Goal: Register for event/course

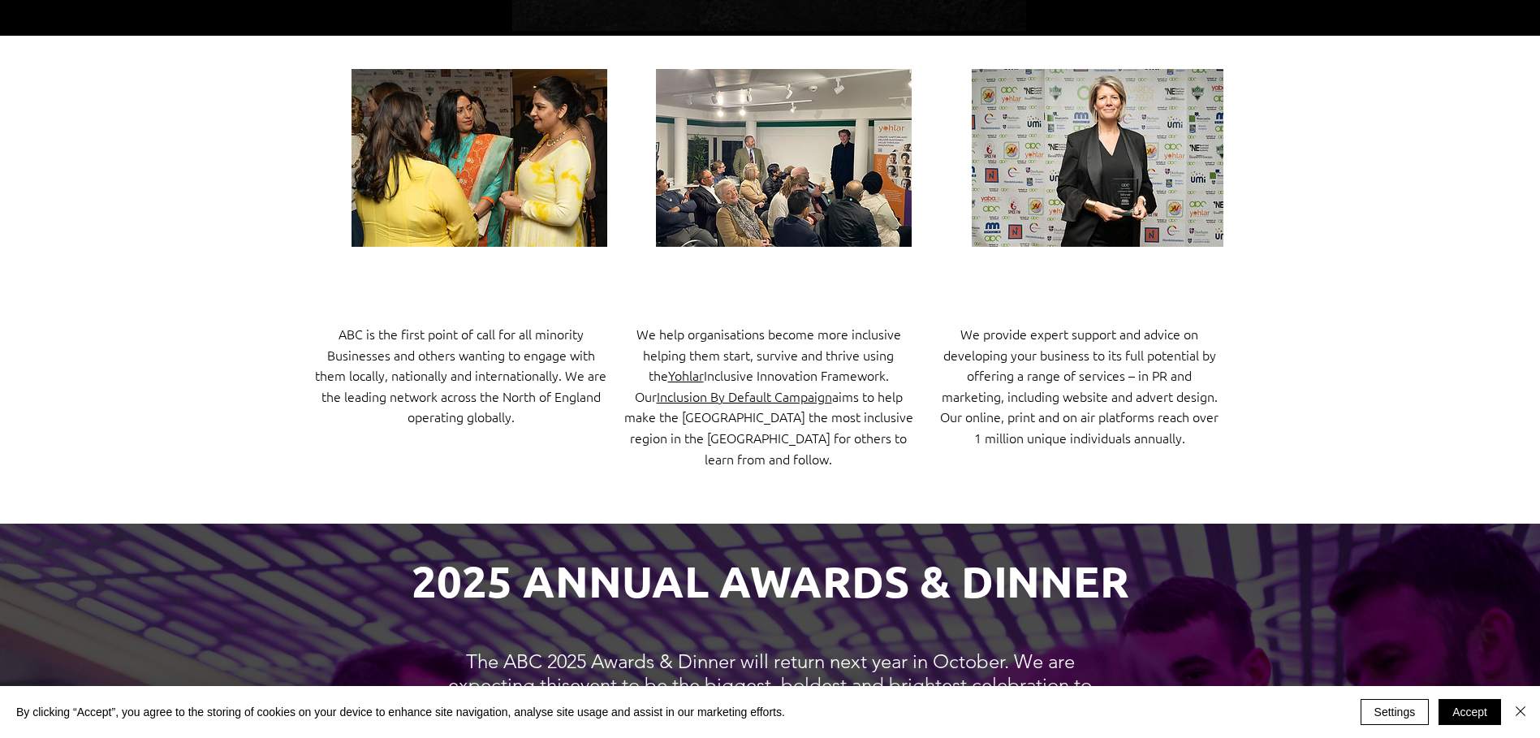
scroll to position [81, 0]
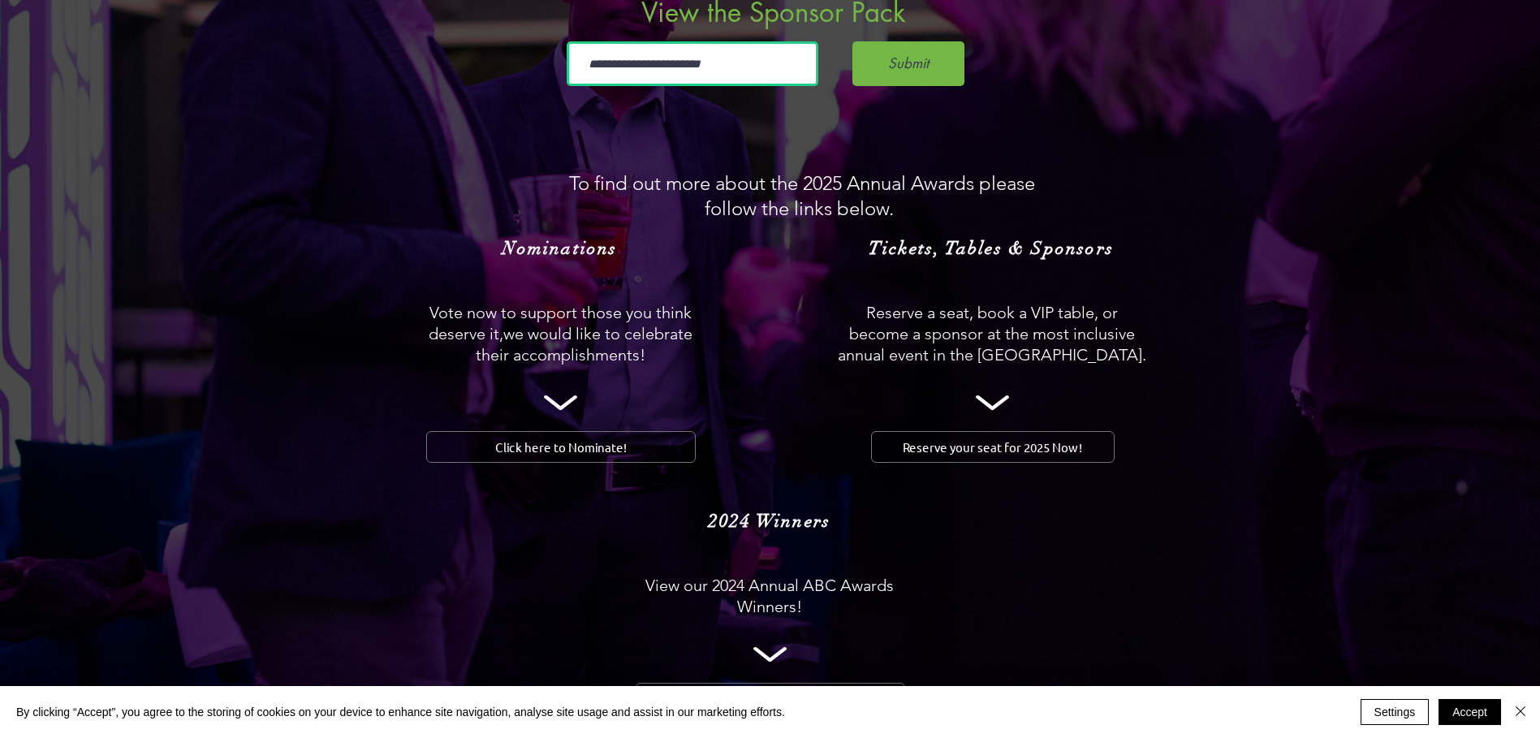
scroll to position [1623, 0]
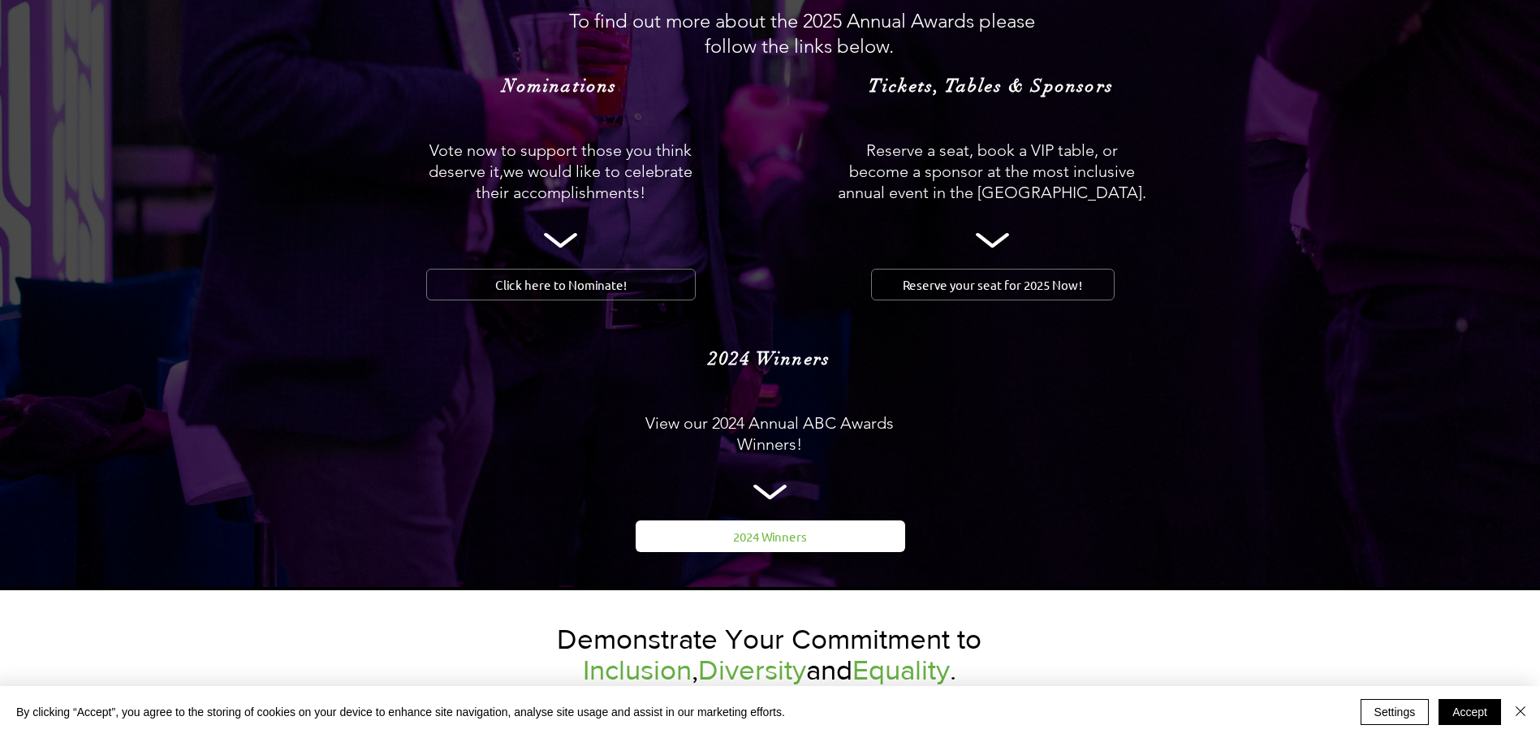
click at [778, 528] on span "2024 Winners" at bounding box center [770, 536] width 74 height 17
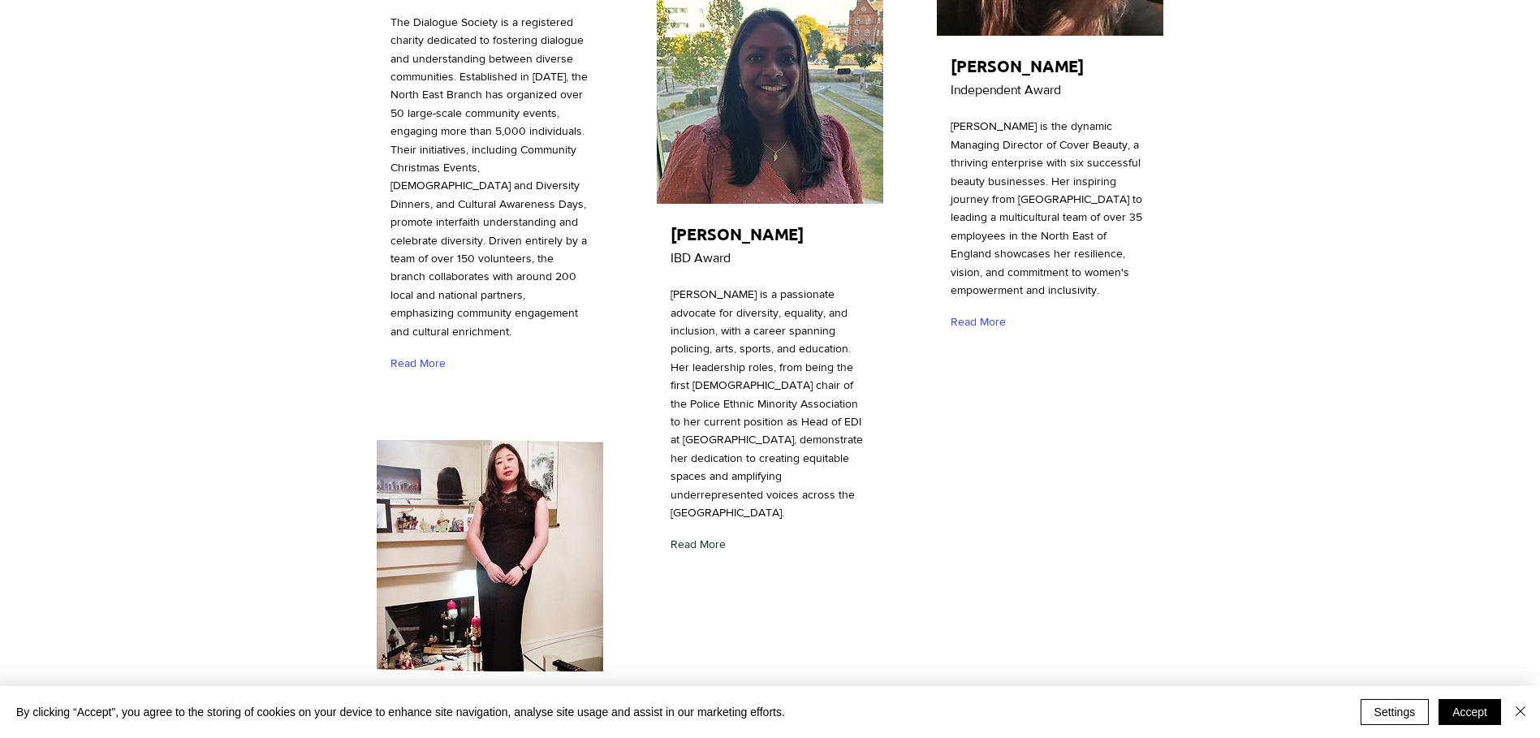
scroll to position [4789, 0]
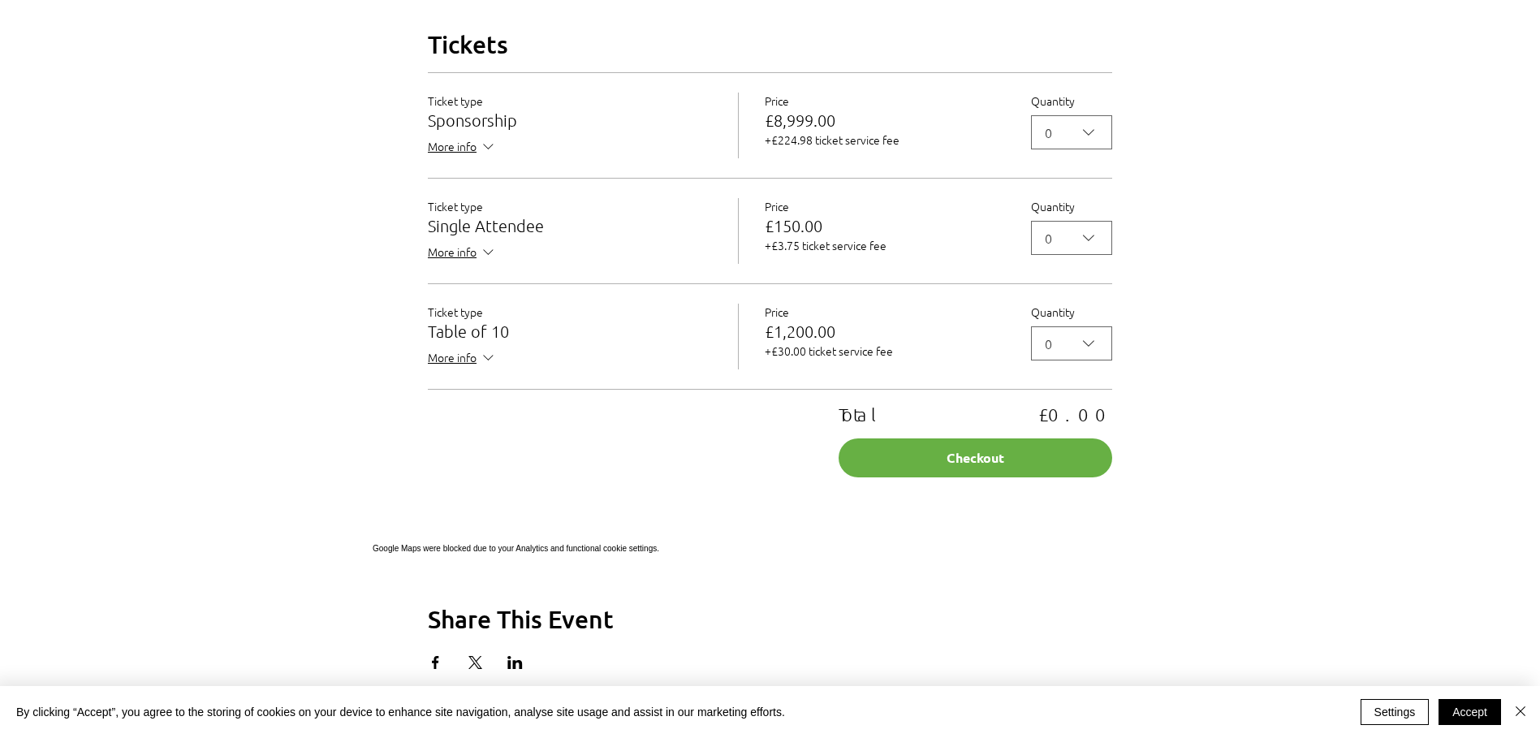
scroll to position [1786, 0]
